Goal: Task Accomplishment & Management: Use online tool/utility

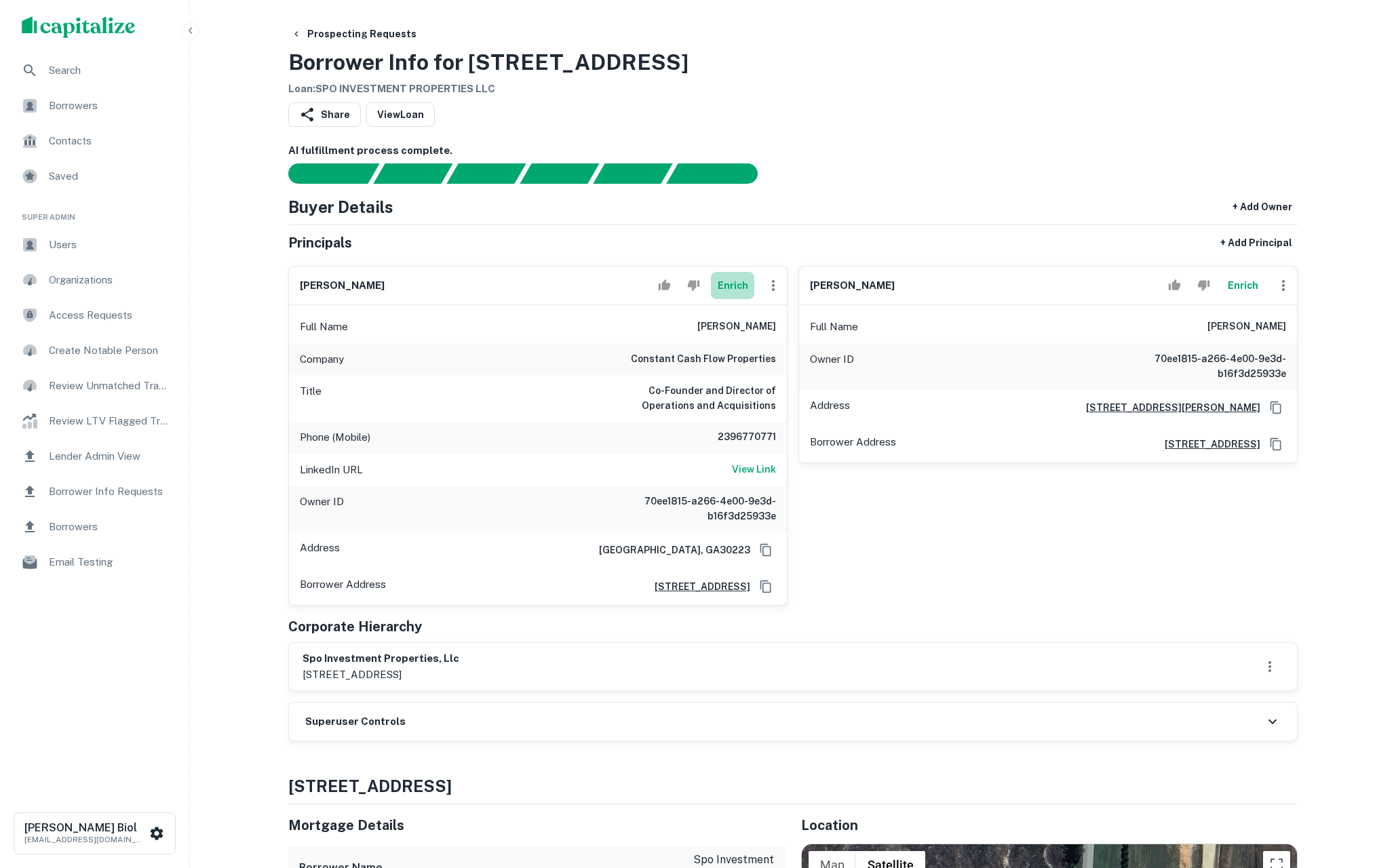
click at [736, 276] on button "Enrich" at bounding box center [732, 285] width 44 height 27
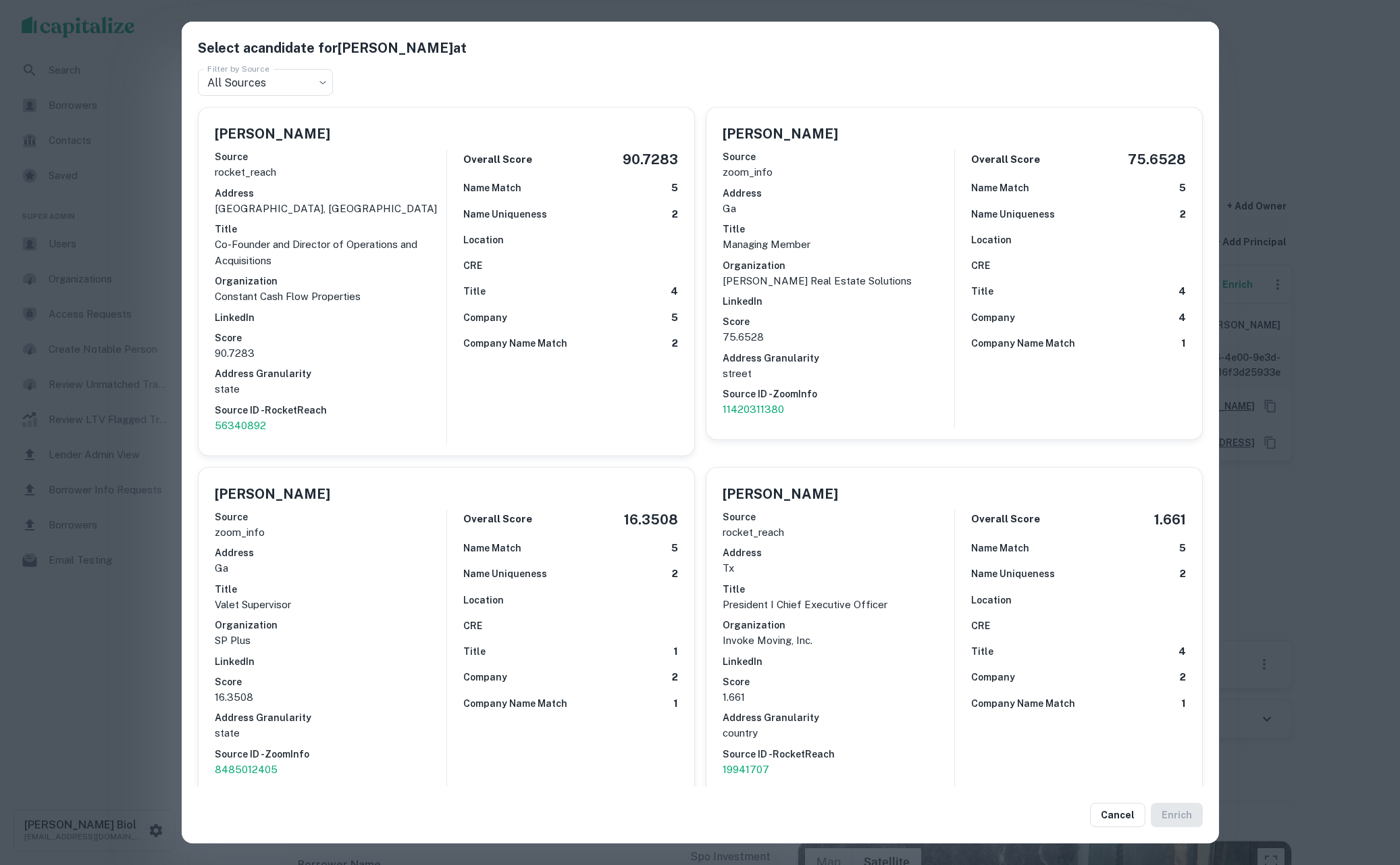
click at [100, 632] on div "Select a candidate for Michael Pugliese at Filter by Source All Sources *** Fil…" at bounding box center [700, 432] width 1400 height 865
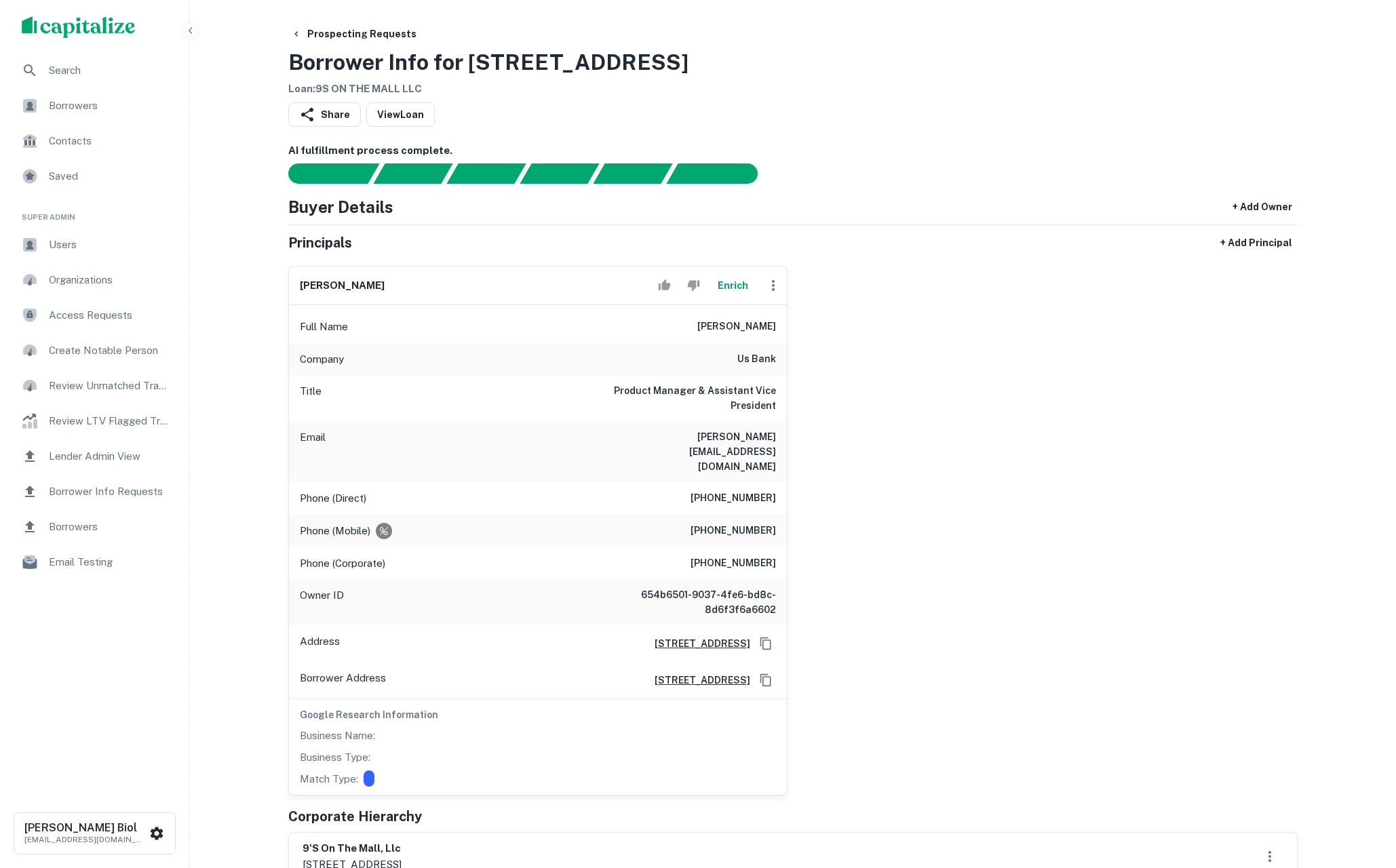
click at [732, 282] on button "Enrich" at bounding box center [732, 285] width 44 height 27
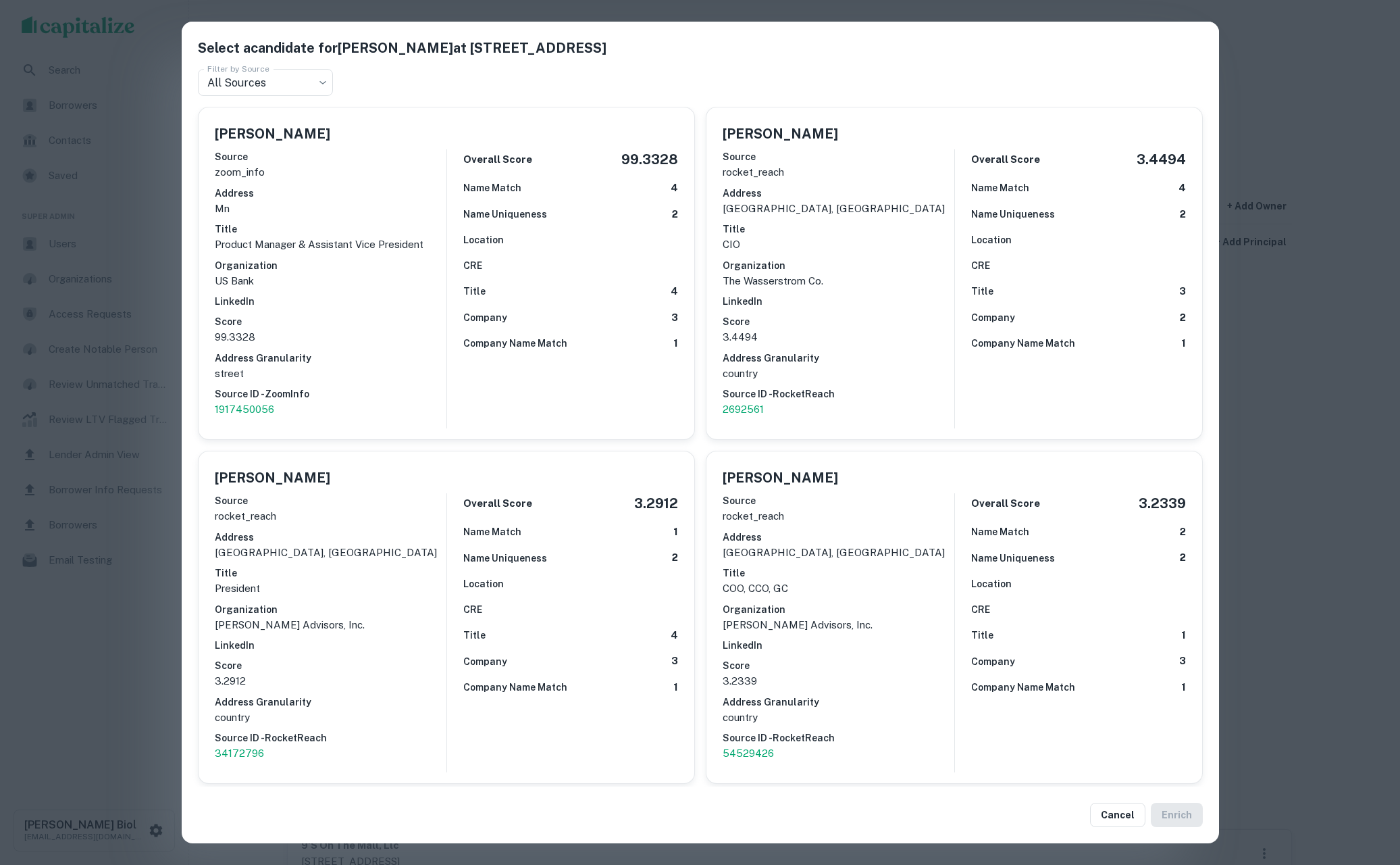
click at [126, 649] on div "Select a candidate for [PERSON_NAME] at [GEOGRAPHIC_DATA] Filter by Source All …" at bounding box center [700, 432] width 1400 height 865
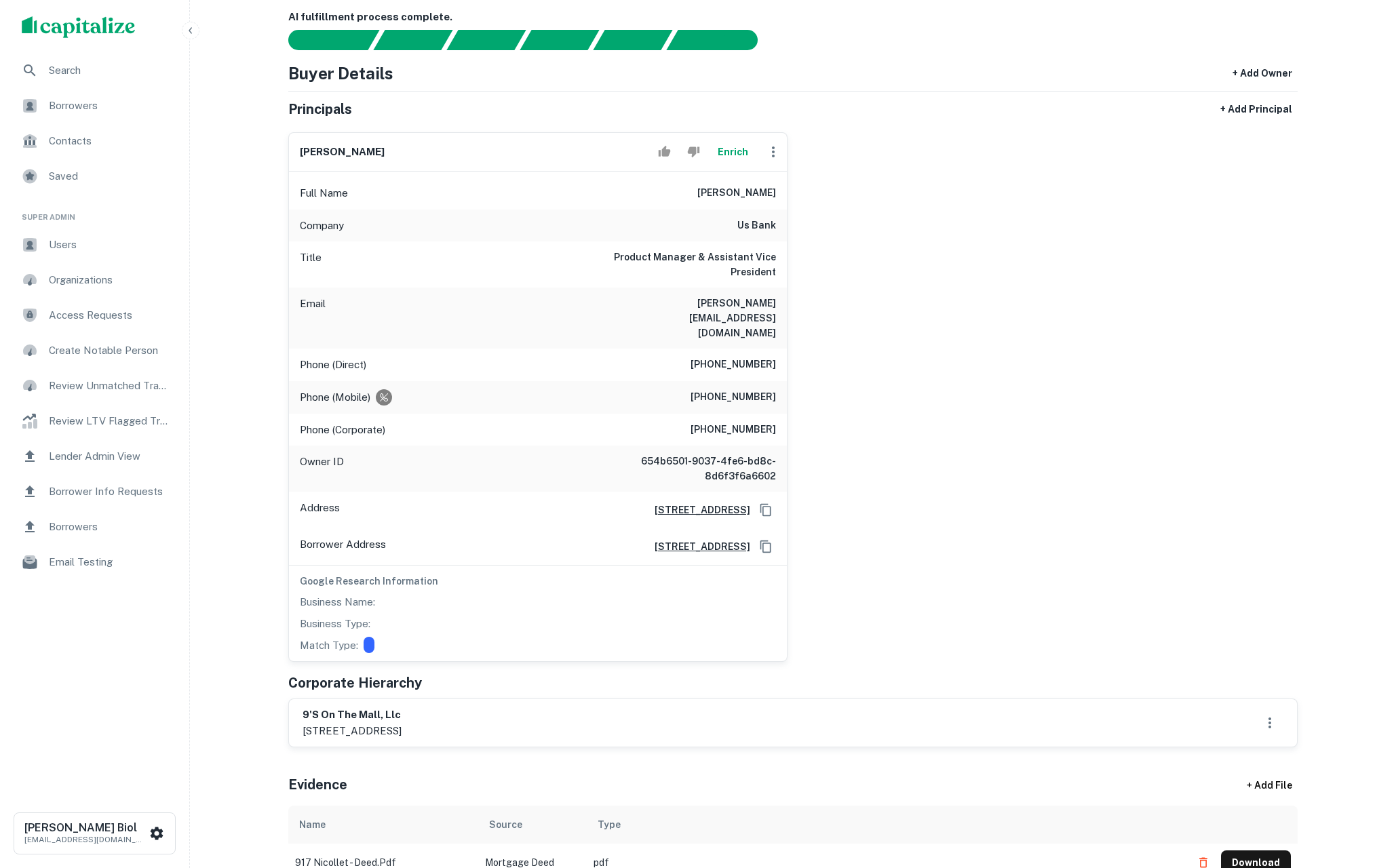
scroll to position [142, 0]
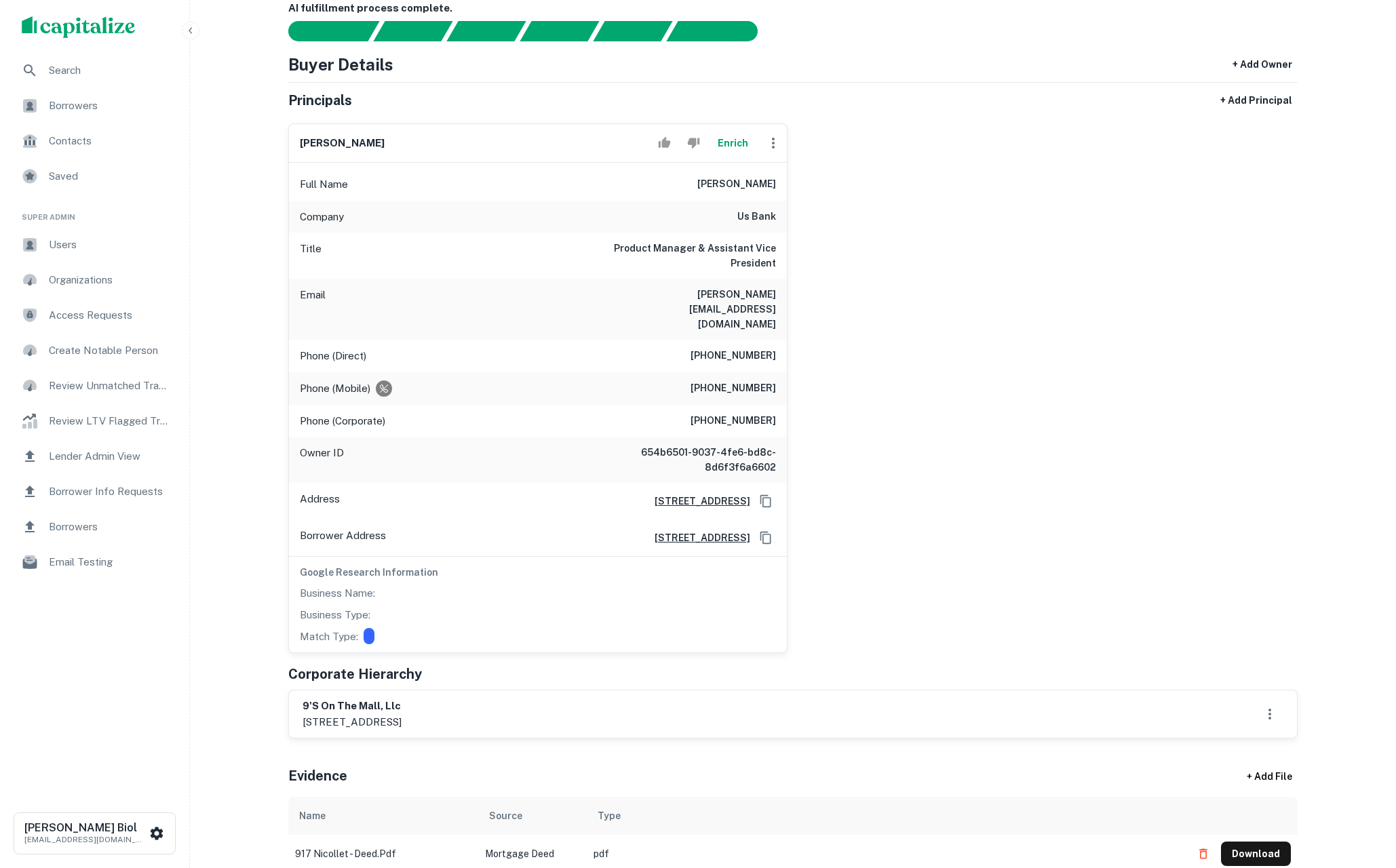
click at [1014, 461] on div "[PERSON_NAME] Enrich Full Name [PERSON_NAME] Company us bank Title Product Mana…" at bounding box center [787, 383] width 1020 height 540
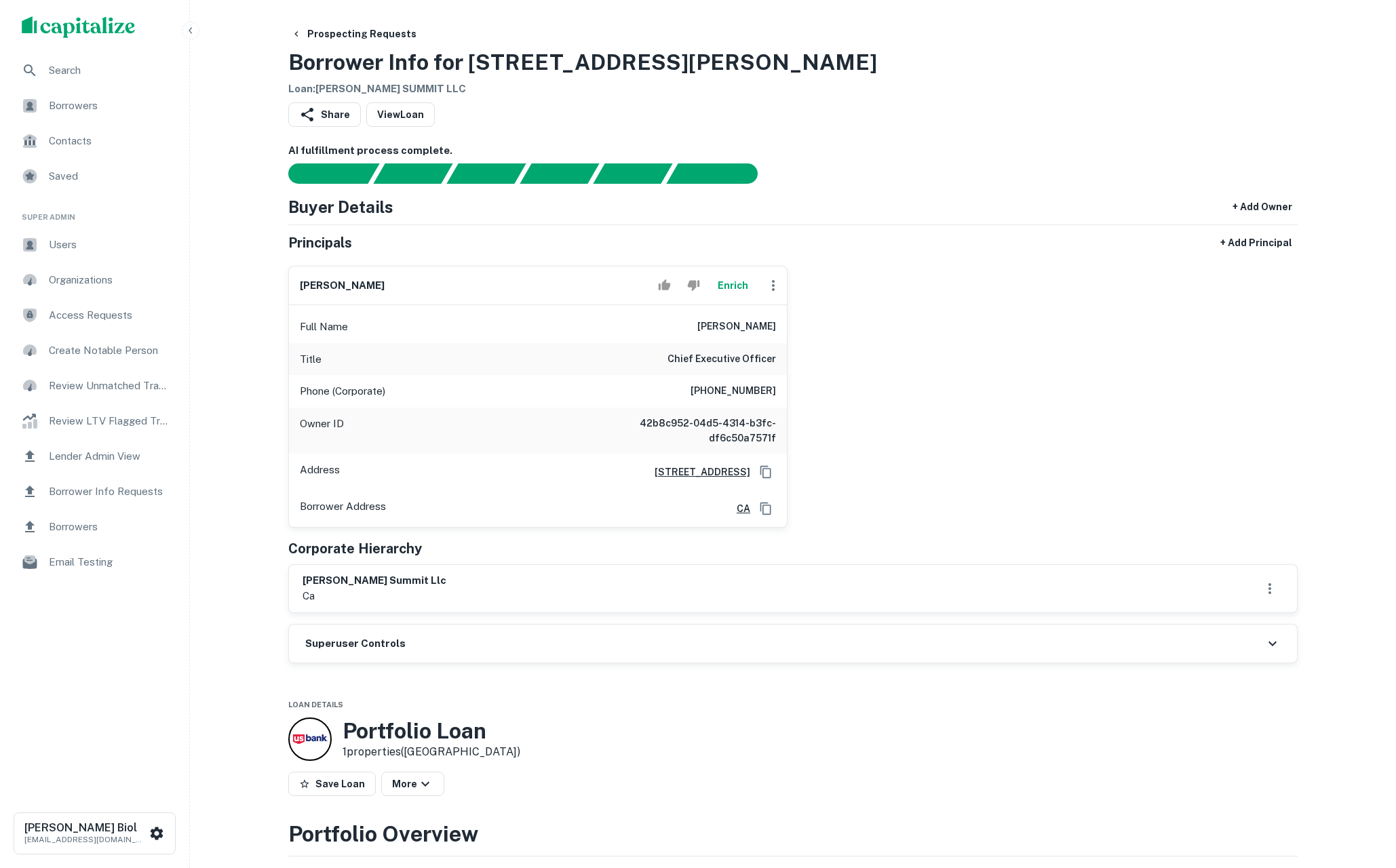
click at [728, 282] on button "Enrich" at bounding box center [732, 285] width 44 height 27
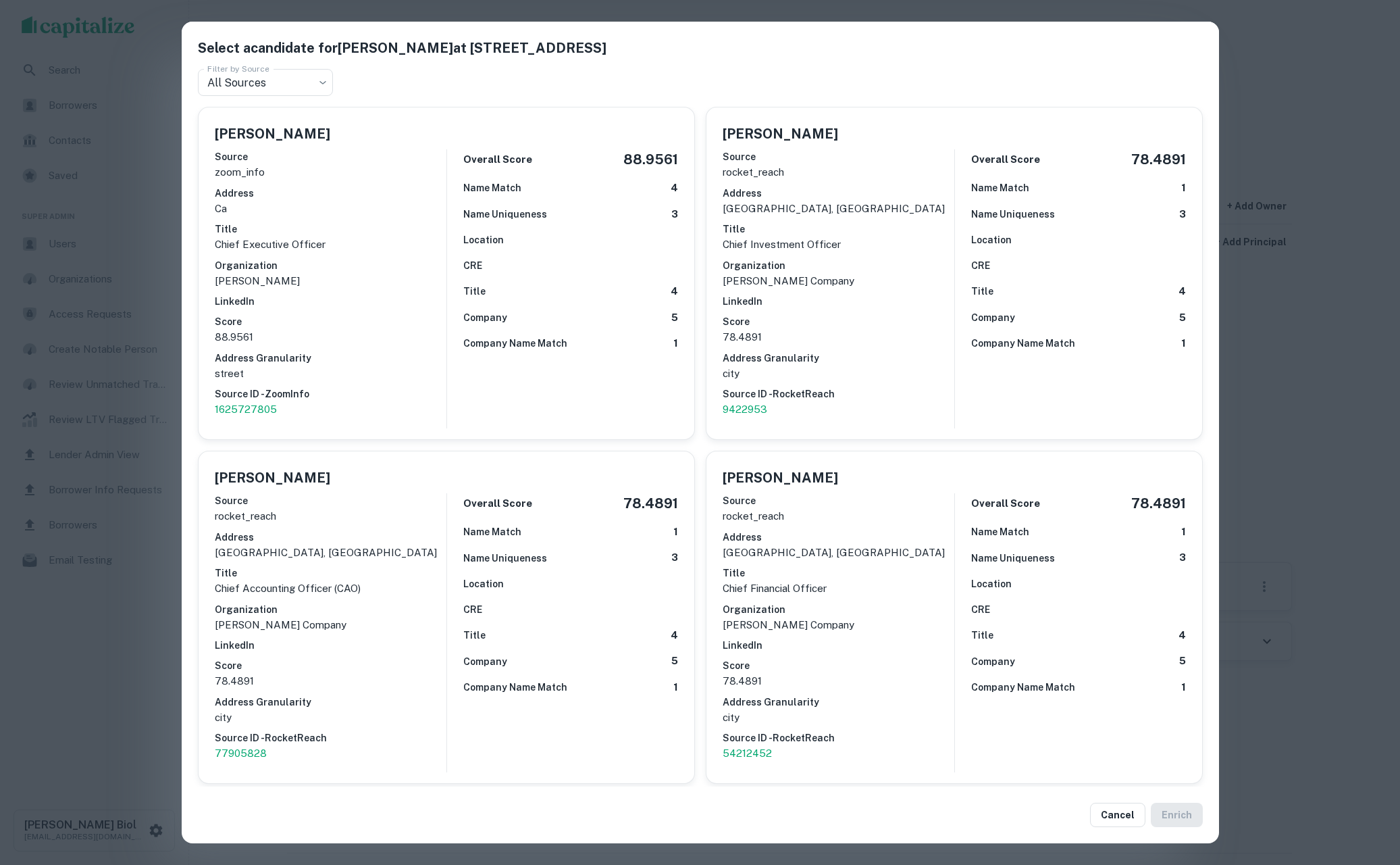
click at [126, 661] on div "Select a candidate for Jay Paul at 4 Embarcadero Ctr Ste 3620 Filter by Source …" at bounding box center [700, 432] width 1400 height 865
